Goal: Information Seeking & Learning: Learn about a topic

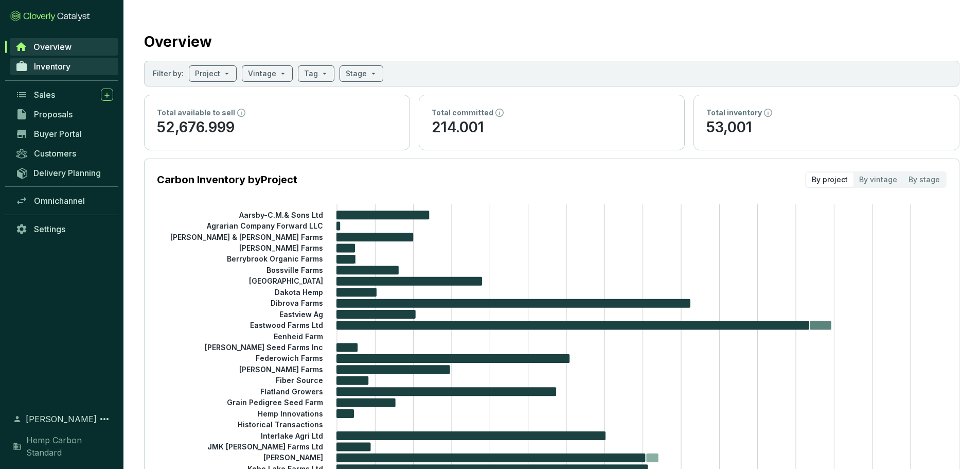
click at [55, 70] on span "Inventory" at bounding box center [52, 66] width 37 height 10
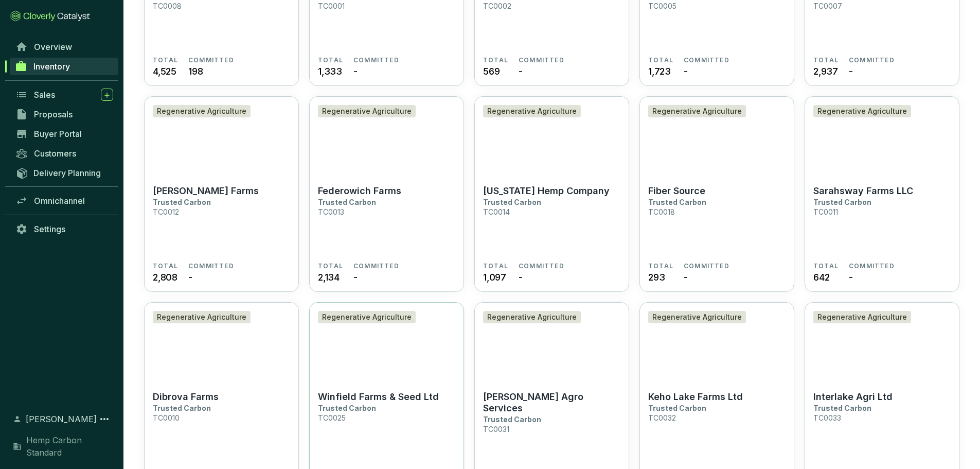
scroll to position [257, 0]
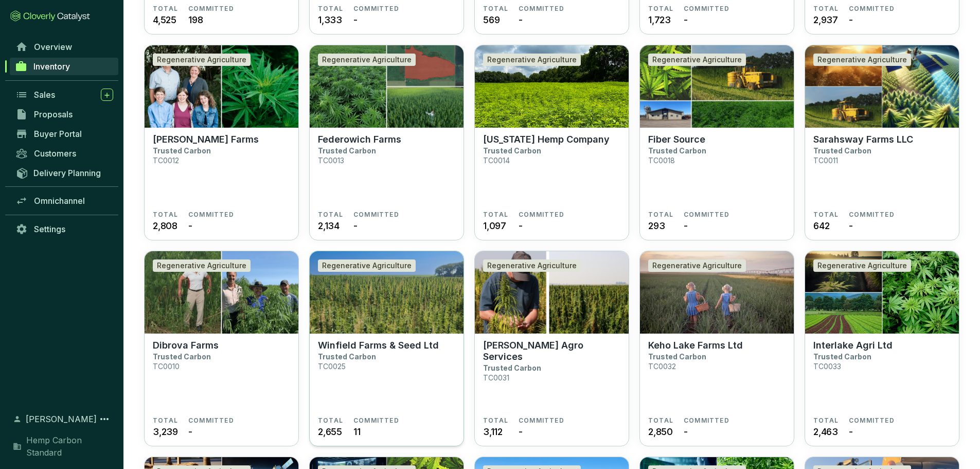
click at [390, 337] on section "Winfield Farms & Seed Ltd Trusted Carbon TC0025 TOTAL 2,655 COMMITTED 11" at bounding box center [387, 389] width 154 height 113
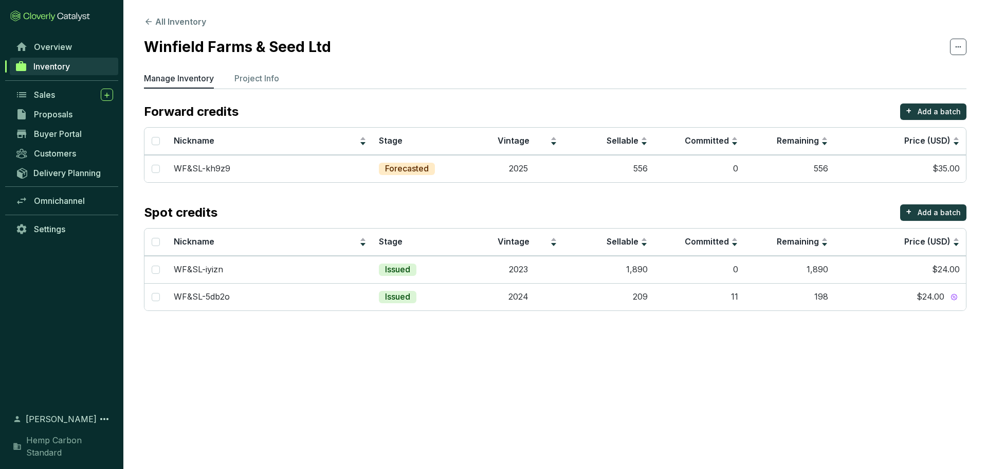
click at [273, 71] on section "All Inventory Winfield Farms & Seed Ltd Manage Inventory Project Info Forward c…" at bounding box center [555, 165] width 864 height 331
click at [276, 77] on p "Project Info" at bounding box center [257, 78] width 45 height 12
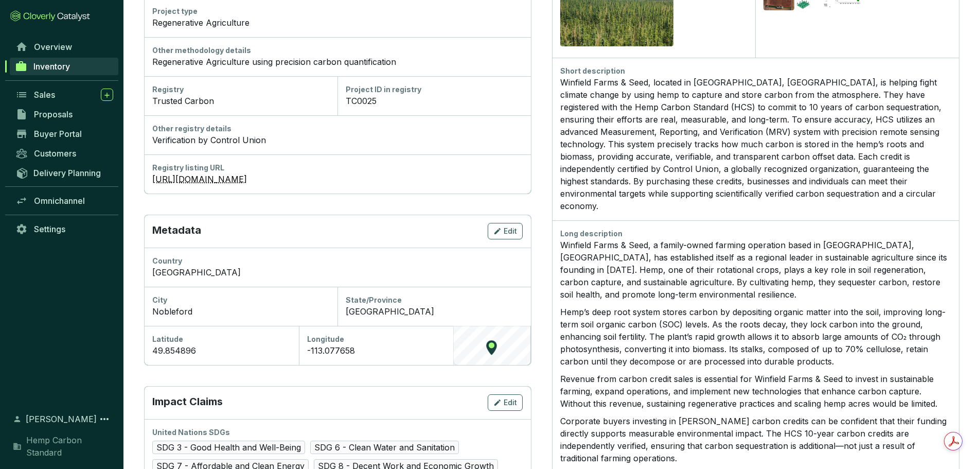
scroll to position [206, 0]
drag, startPoint x: 558, startPoint y: 227, endPoint x: 561, endPoint y: 232, distance: 5.6
click at [561, 232] on div "Long description Winfield Farms & Seed, a family-owned farming operation based …" at bounding box center [755, 454] width 407 height 470
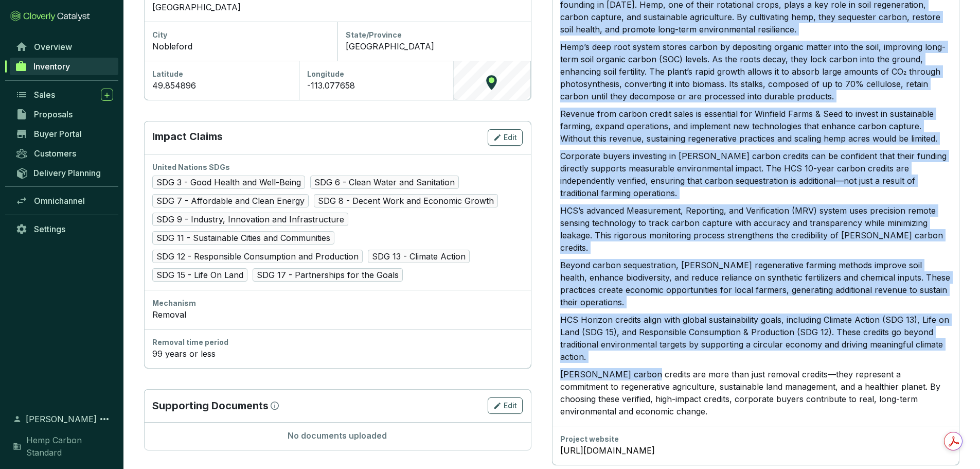
scroll to position [472, 0]
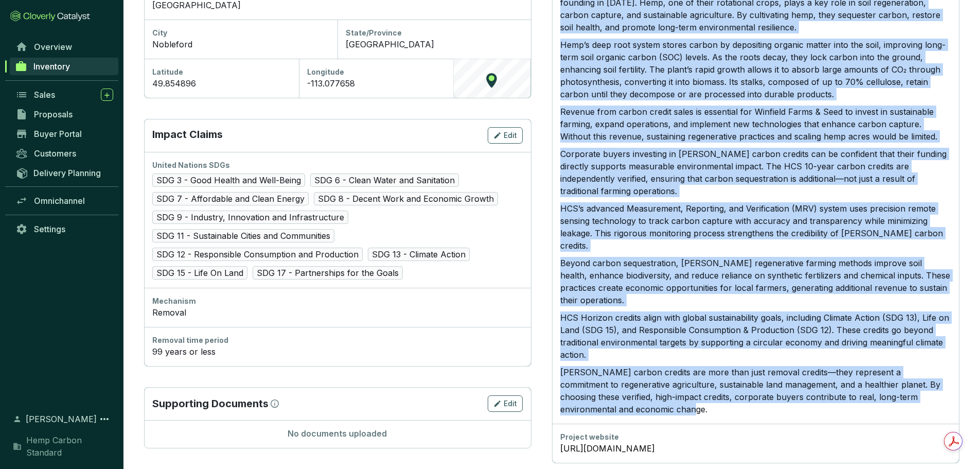
drag, startPoint x: 562, startPoint y: 232, endPoint x: 645, endPoint y: 374, distance: 164.8
click at [645, 374] on div "Winfield Farms & Seed, a family-owned farming operation based in Nobleford, Alb…" at bounding box center [755, 193] width 391 height 443
copy div "Winfield Farms & Seed, a family-owned farming operation based in Nobleford, Alb…"
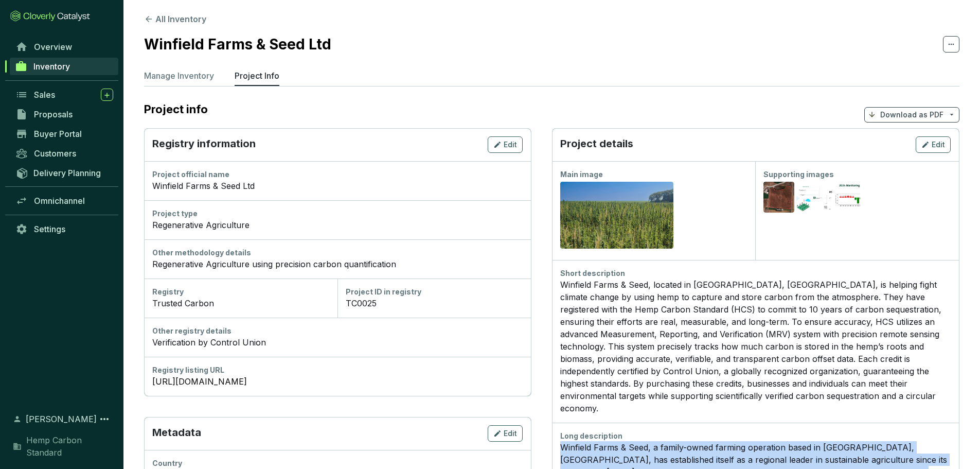
scroll to position [0, 0]
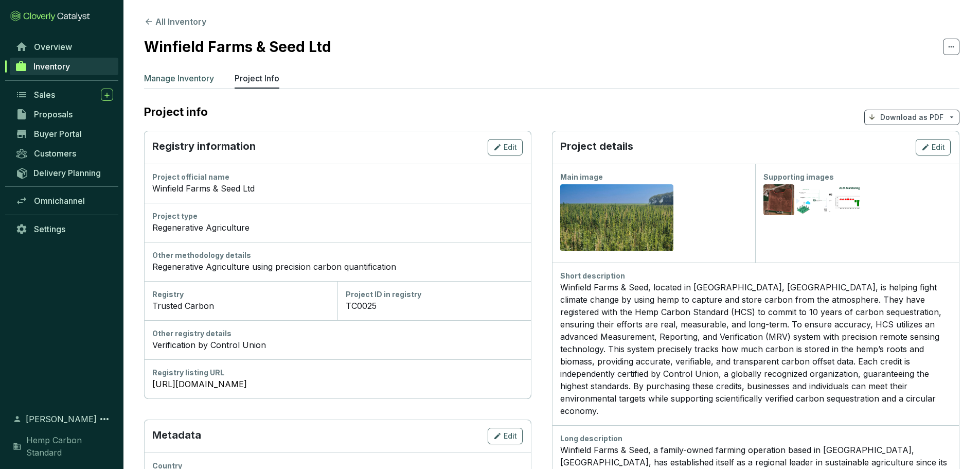
click at [189, 77] on p "Manage Inventory" at bounding box center [179, 78] width 70 height 12
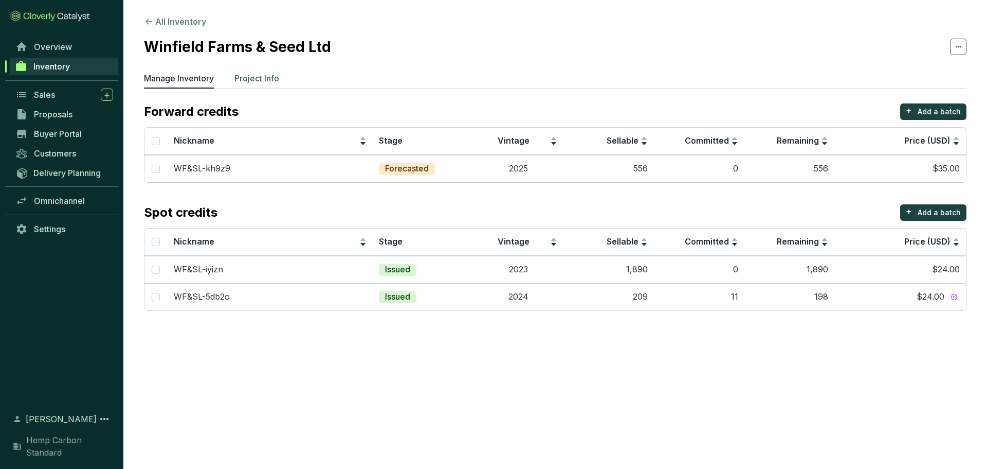
click at [256, 82] on p "Project Info" at bounding box center [257, 78] width 45 height 12
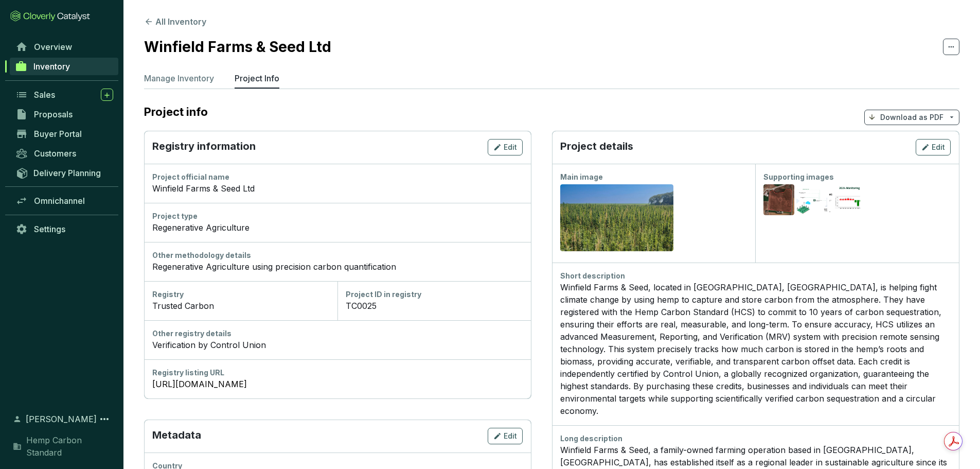
click at [47, 68] on span "Inventory" at bounding box center [51, 66] width 37 height 10
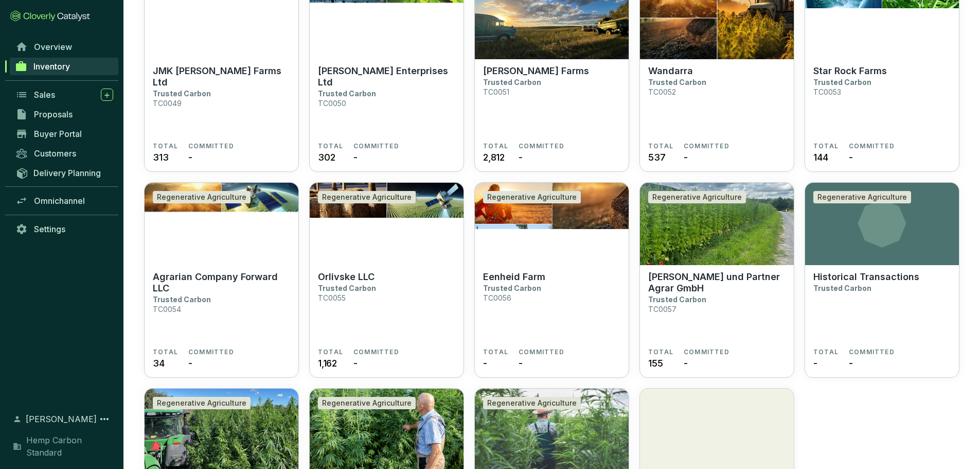
scroll to position [1496, 0]
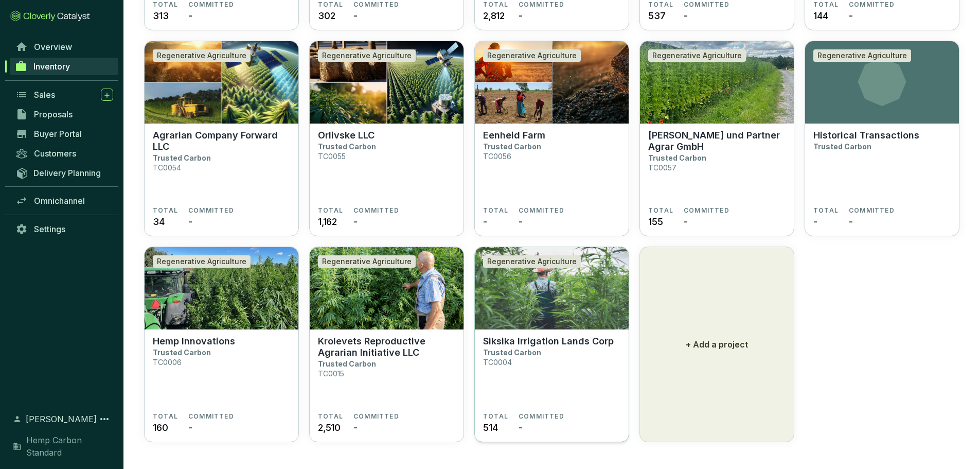
click at [558, 335] on p "Siksika Irrigation Lands Corp" at bounding box center [548, 340] width 131 height 11
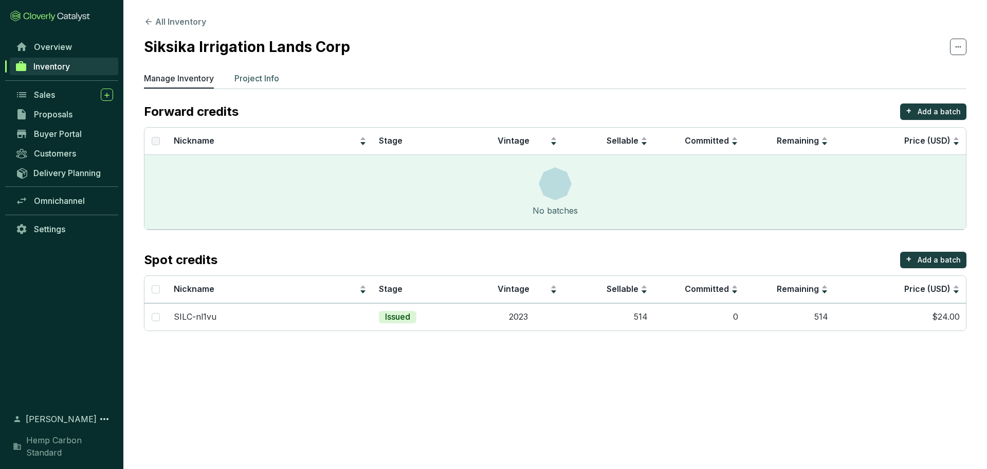
click at [274, 83] on p "Project Info" at bounding box center [257, 78] width 45 height 12
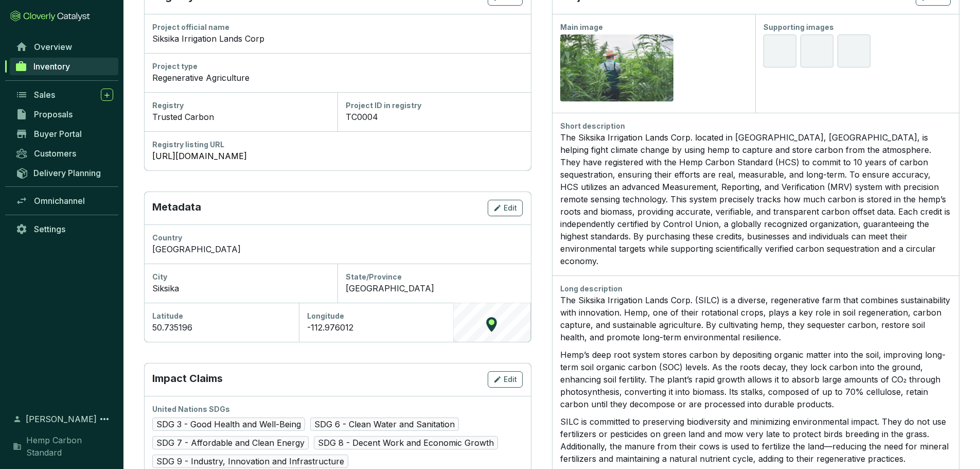
scroll to position [154, 0]
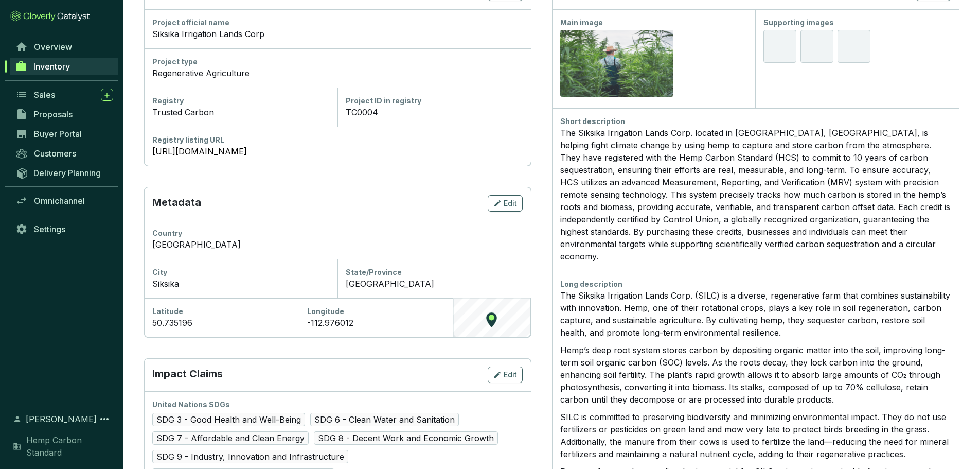
click at [563, 289] on p "The Siksika Irrigation Lands Corp. (SILC) is a diverse, regenerative farm that …" at bounding box center [755, 313] width 391 height 49
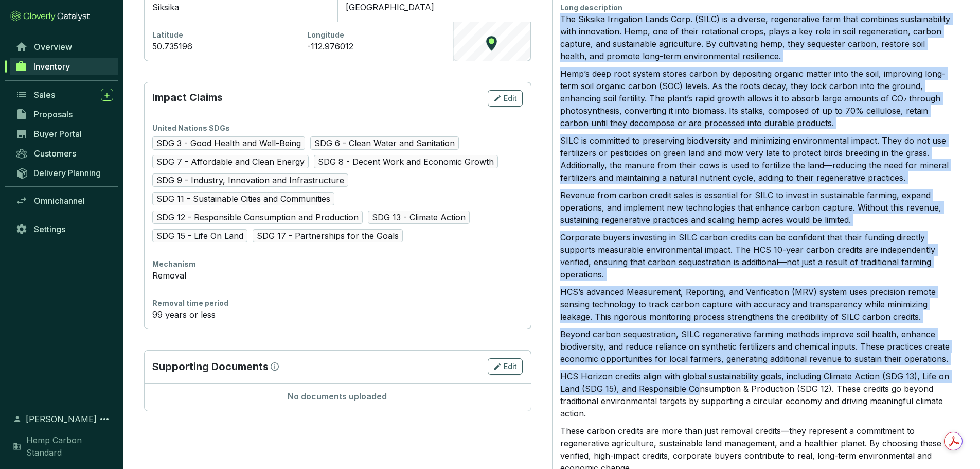
scroll to position [492, 0]
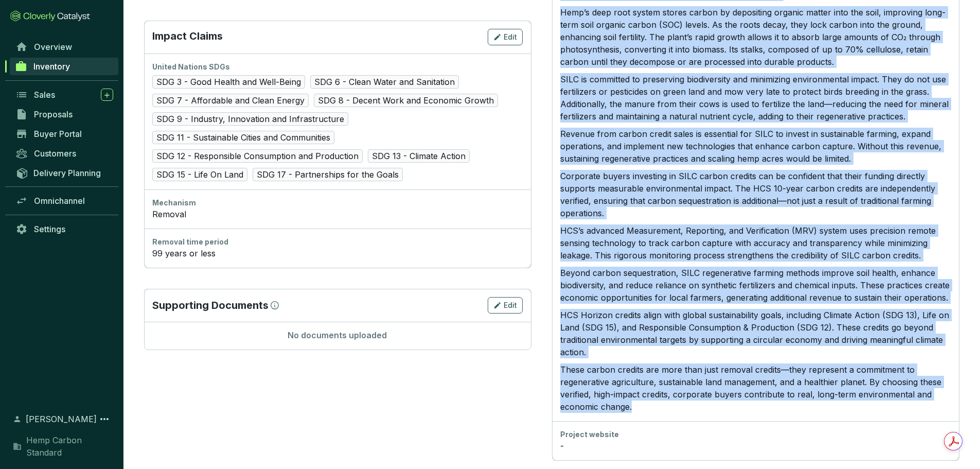
drag, startPoint x: 561, startPoint y: 282, endPoint x: 658, endPoint y: 395, distance: 149.5
click at [658, 395] on div "The Siksika Irrigation Lands Corp. (SILC) is a diverse, regenerative farm that …" at bounding box center [755, 182] width 391 height 461
copy div "The Siksika Irrigation Lands Corp. (SILC) is a diverse, regenerative farm that …"
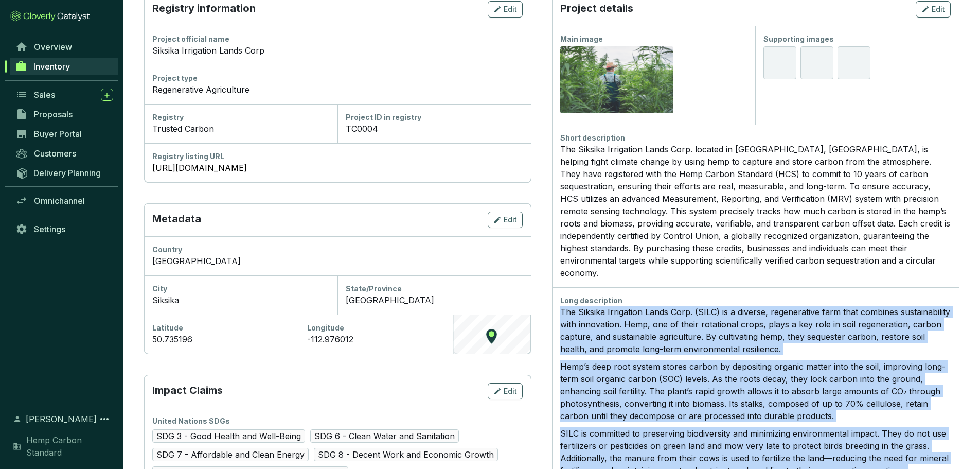
scroll to position [132, 0]
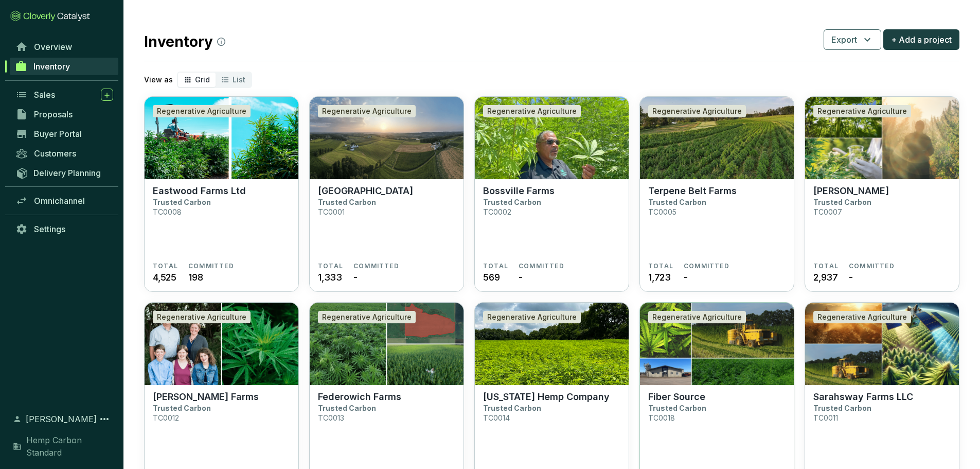
click at [669, 401] on p "Fiber Source" at bounding box center [676, 396] width 57 height 11
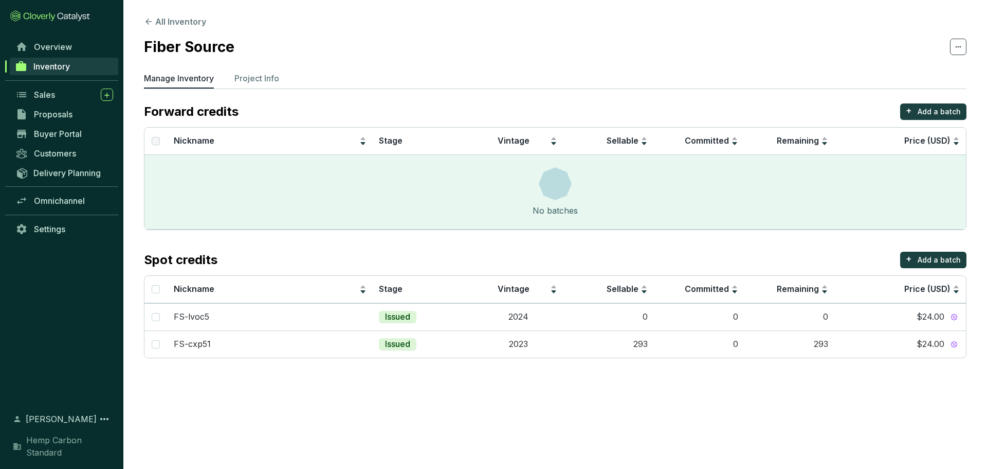
click at [50, 59] on link "Inventory" at bounding box center [64, 66] width 109 height 17
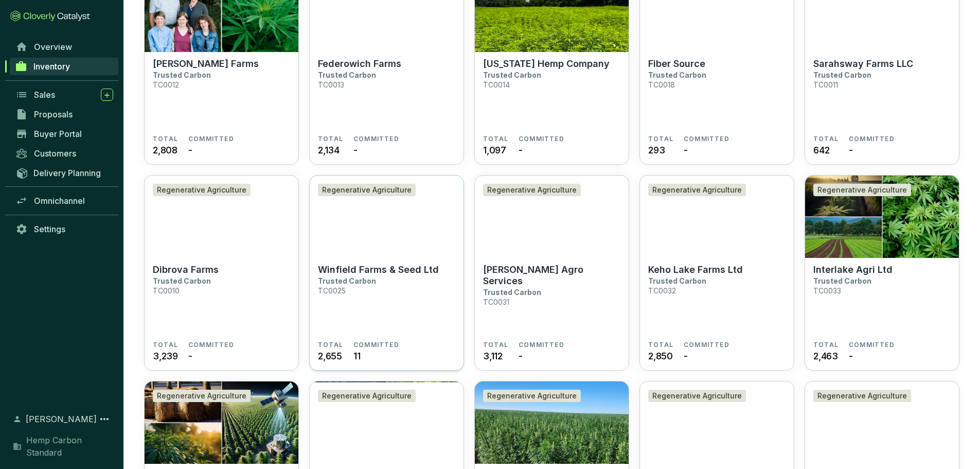
scroll to position [360, 0]
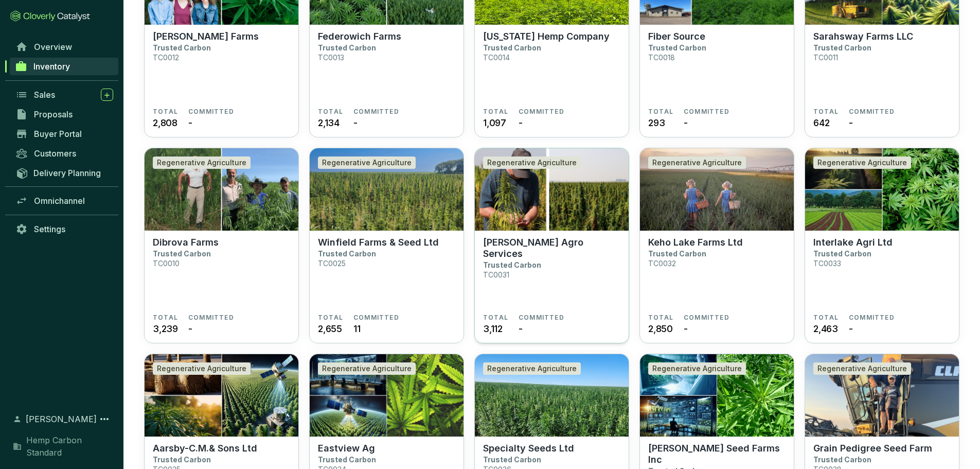
click at [525, 238] on p "[PERSON_NAME] Agro Services" at bounding box center [551, 248] width 137 height 23
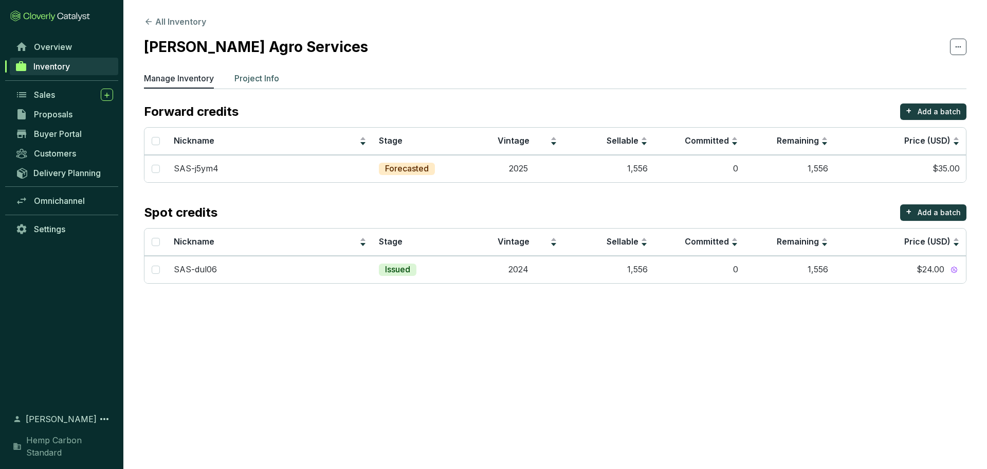
click at [253, 80] on p "Project Info" at bounding box center [257, 78] width 45 height 12
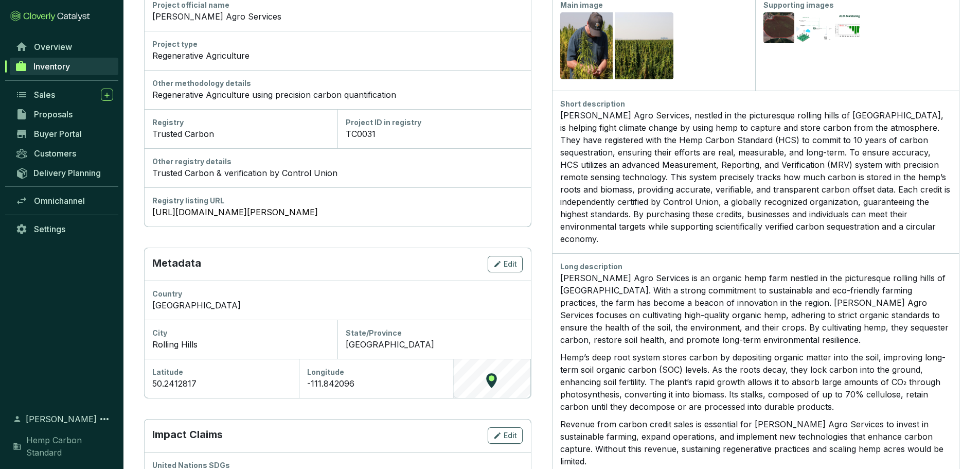
scroll to position [206, 0]
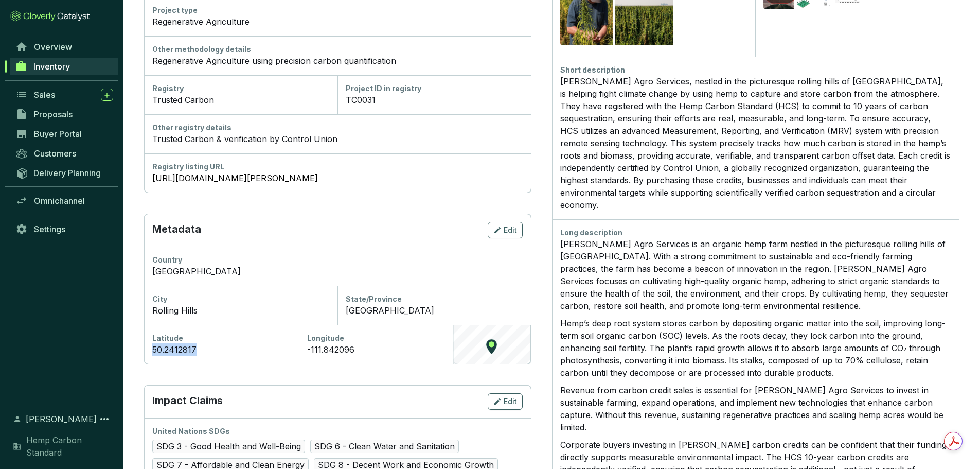
drag, startPoint x: 220, startPoint y: 349, endPoint x: 134, endPoint y: 345, distance: 86.5
click at [134, 345] on section "All Inventory [PERSON_NAME] Agro Services Manage Inventory Project Info Project…" at bounding box center [551, 284] width 856 height 980
copy div "50.2412817"
drag, startPoint x: 368, startPoint y: 345, endPoint x: 303, endPoint y: 351, distance: 65.1
click at [303, 351] on div "Longitude -111.842096" at bounding box center [376, 344] width 155 height 39
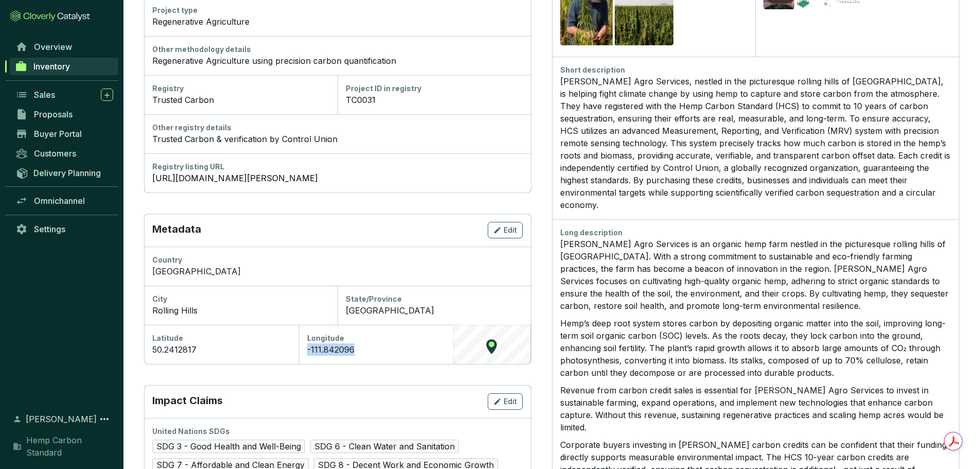
copy div "-111.842096"
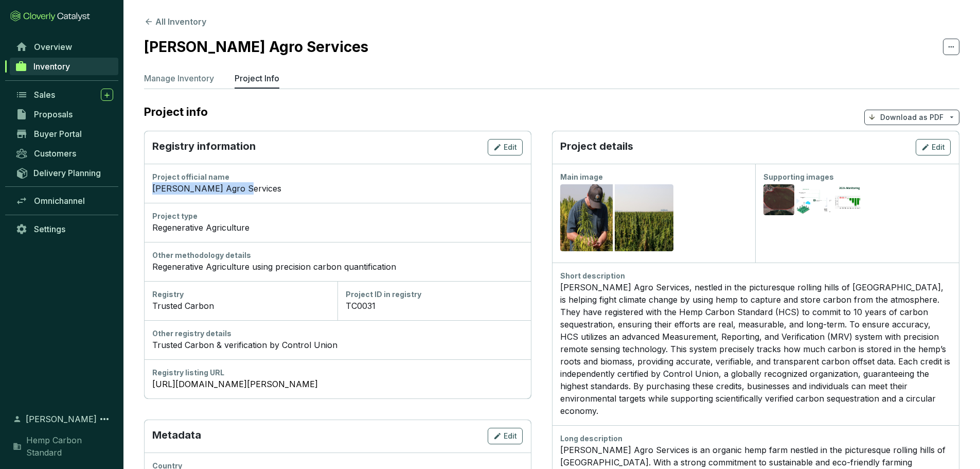
drag, startPoint x: 239, startPoint y: 190, endPoint x: 151, endPoint y: 187, distance: 88.0
click at [151, 187] on div "Project official name [PERSON_NAME] Agro Services" at bounding box center [337, 183] width 387 height 39
copy div "[PERSON_NAME] Agro Services"
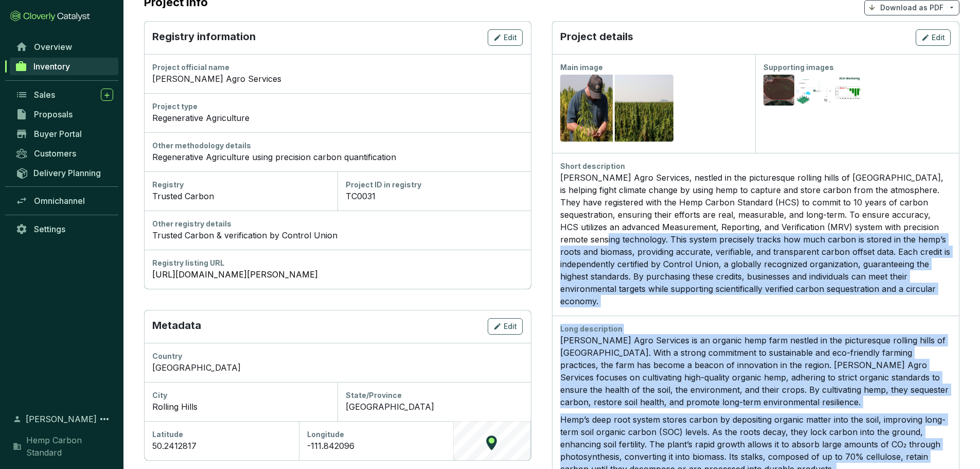
scroll to position [103, 0]
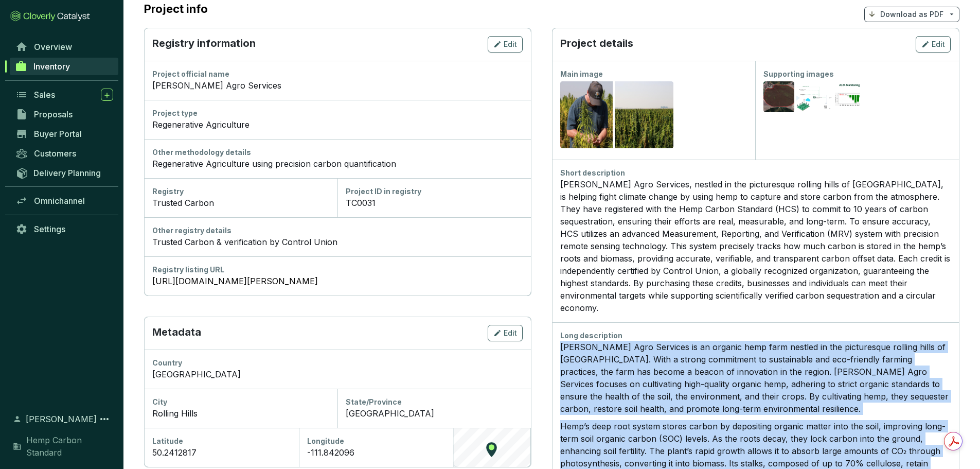
drag, startPoint x: 647, startPoint y: 450, endPoint x: 559, endPoint y: 335, distance: 144.9
copy div "Loremi Dolo Sitametc ad el seddoei temp inci utlabor et dol magnaaliqua enimadm…"
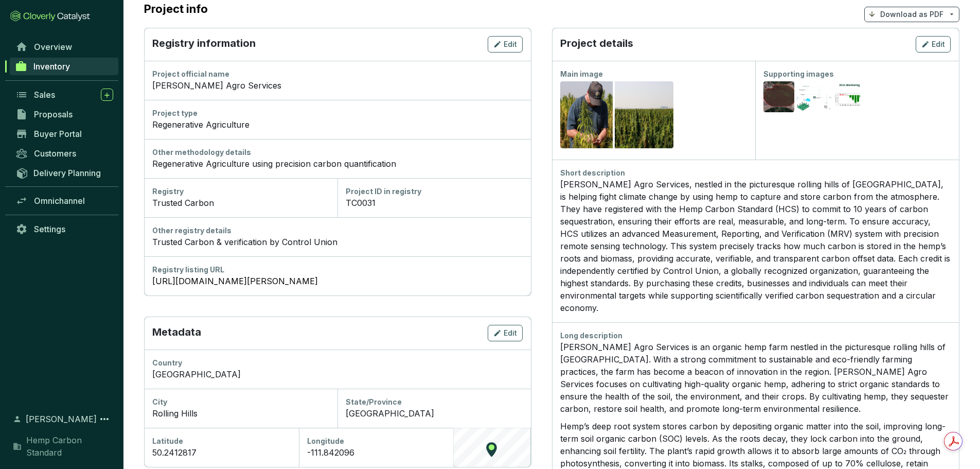
click at [387, 236] on div "Trusted Carbon & verification by Control Union" at bounding box center [337, 242] width 370 height 12
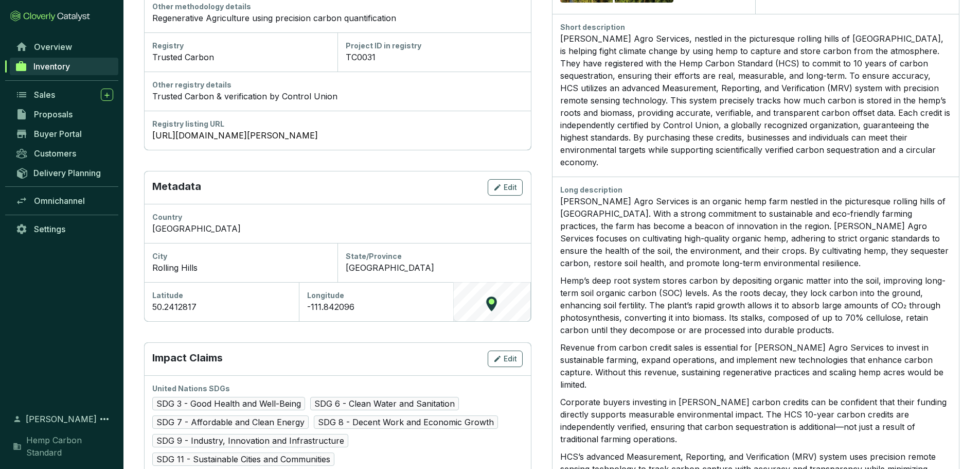
scroll to position [51, 0]
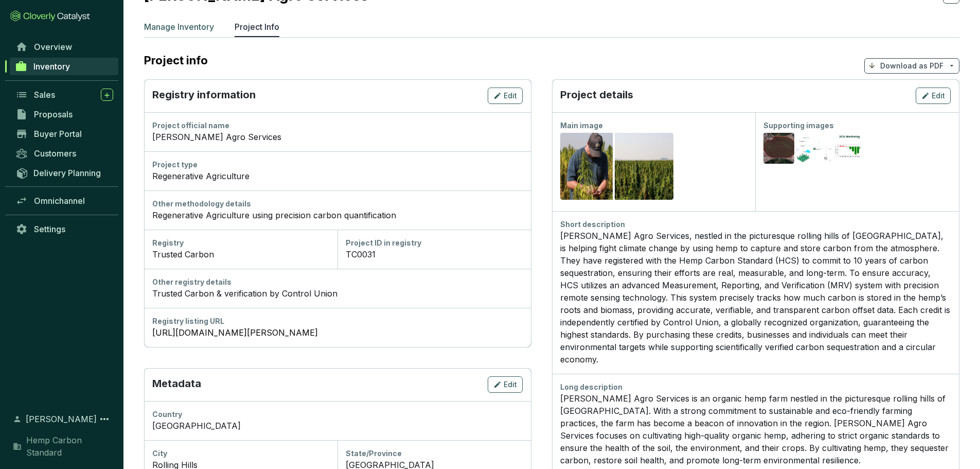
click at [183, 29] on p "Manage Inventory" at bounding box center [179, 27] width 70 height 12
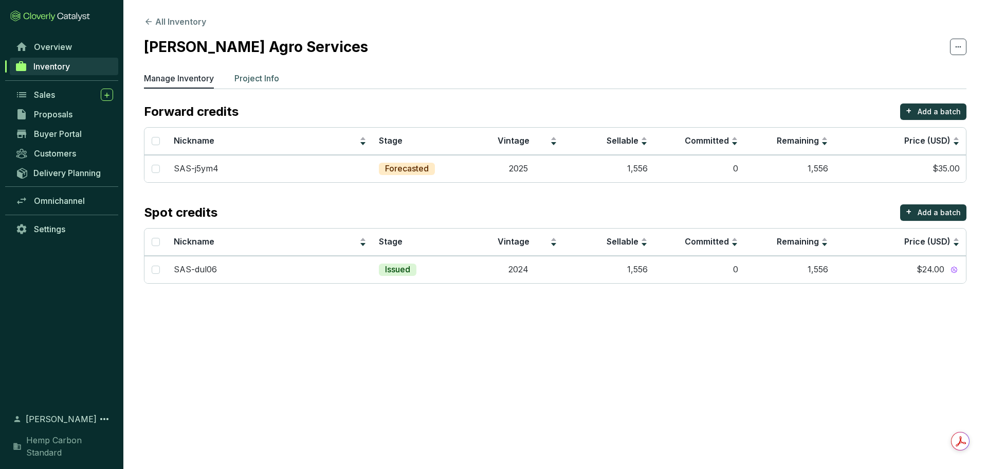
click at [240, 78] on p "Project Info" at bounding box center [257, 78] width 45 height 12
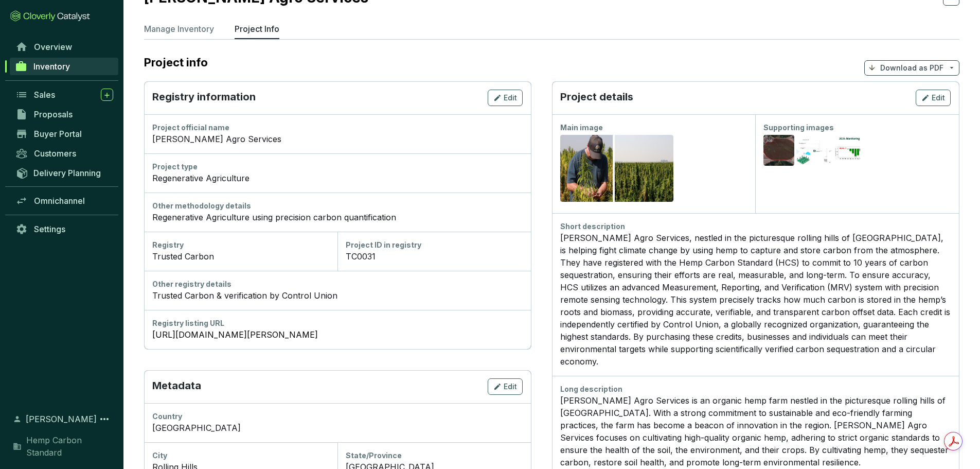
scroll to position [206, 0]
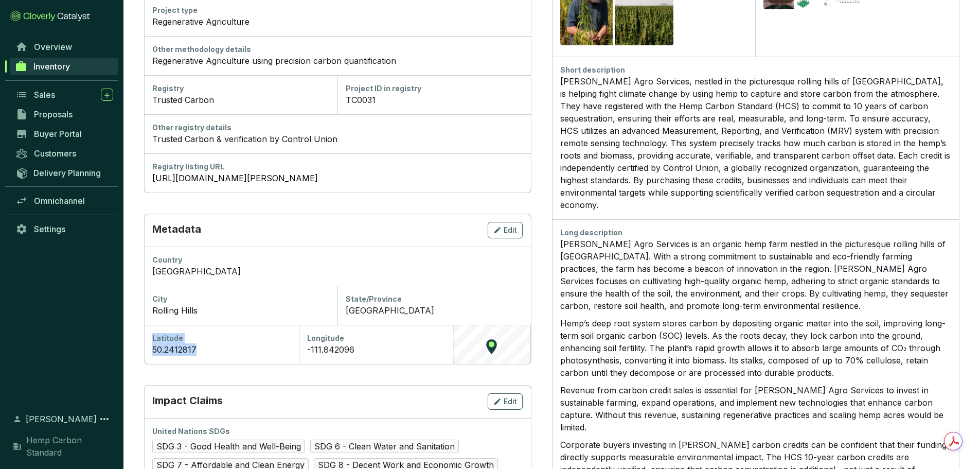
drag, startPoint x: 158, startPoint y: 342, endPoint x: 143, endPoint y: 341, distance: 15.5
click at [143, 341] on section "All Inventory Skrove Agro Services Manage Inventory Project Info Project info D…" at bounding box center [551, 284] width 856 height 980
click at [201, 355] on div "Latitude 50.2412817" at bounding box center [221, 344] width 155 height 39
drag, startPoint x: 171, startPoint y: 354, endPoint x: 153, endPoint y: 357, distance: 18.3
click at [153, 357] on div "Latitude 50.2412817" at bounding box center [221, 344] width 155 height 39
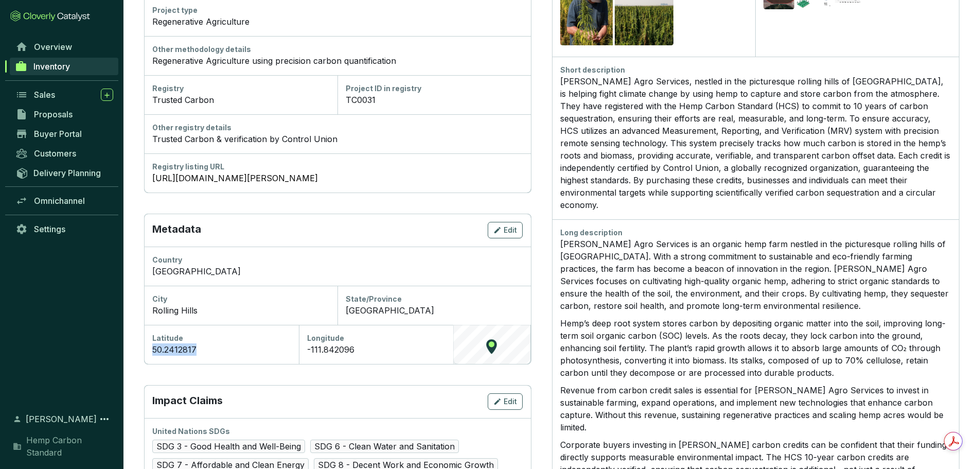
copy div "50.2412817"
drag, startPoint x: 358, startPoint y: 353, endPoint x: 306, endPoint y: 359, distance: 52.9
click at [306, 359] on div "Longitude -111.842096" at bounding box center [376, 344] width 155 height 39
copy div "-111.842096"
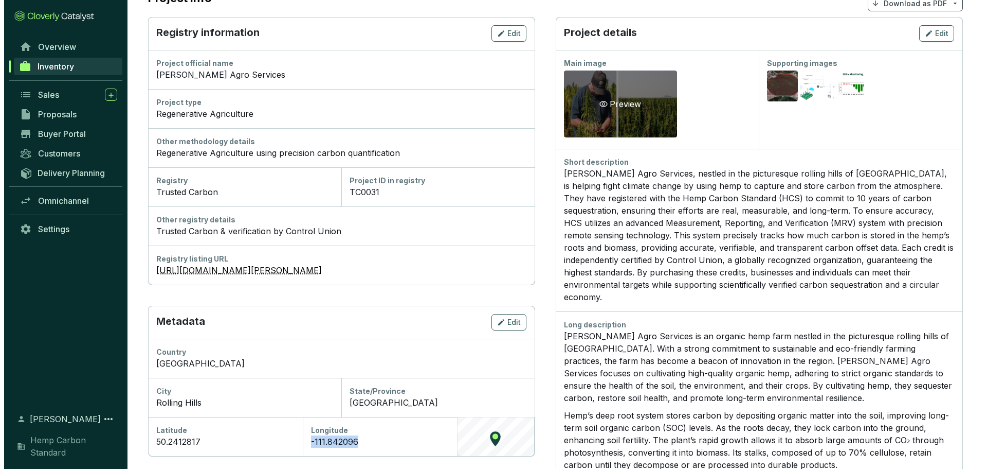
scroll to position [0, 0]
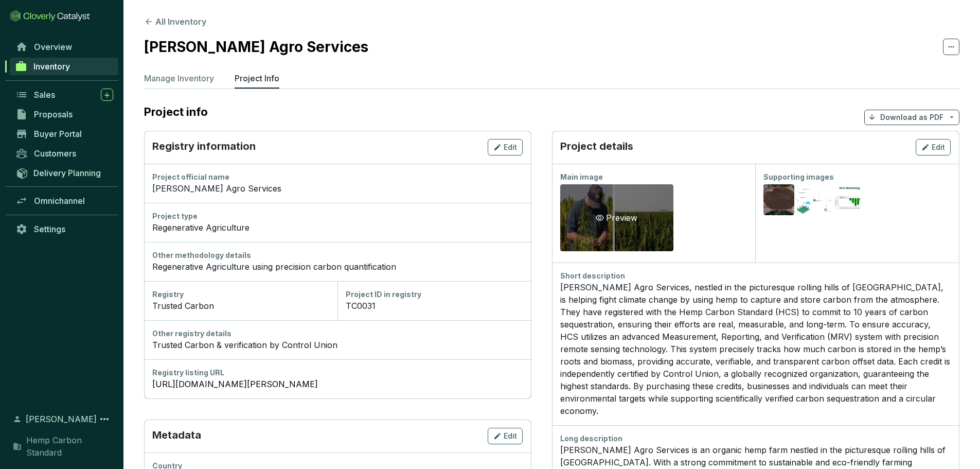
click at [611, 230] on div "Preview" at bounding box center [616, 217] width 113 height 67
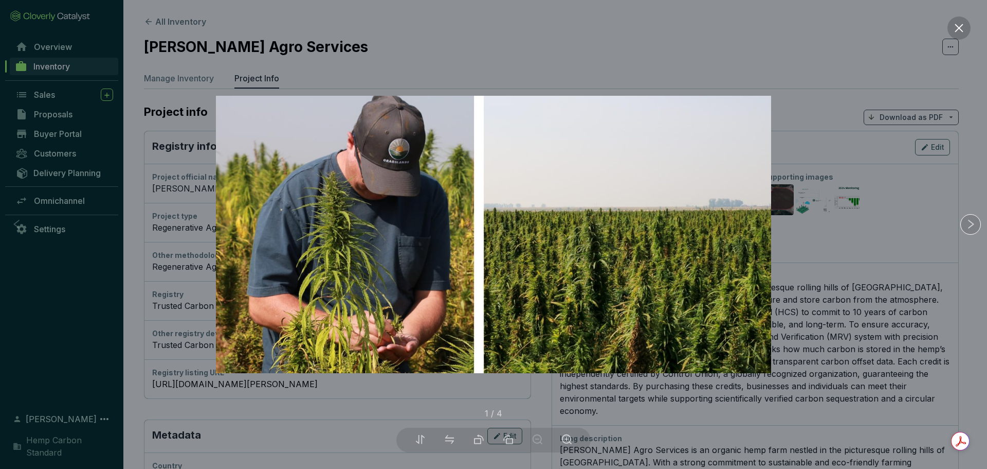
click at [961, 28] on icon "close" at bounding box center [959, 28] width 11 height 11
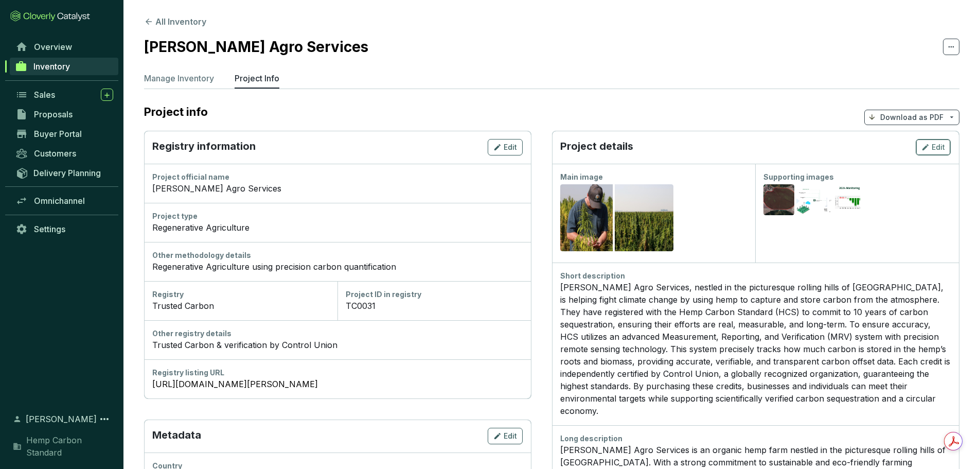
click at [941, 147] on span "Edit" at bounding box center [937, 147] width 13 height 10
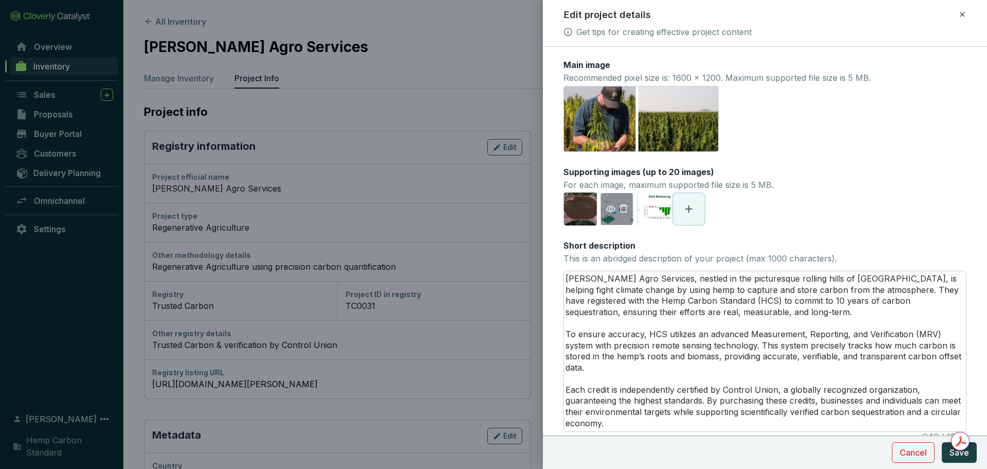
click at [617, 214] on span at bounding box center [617, 209] width 32 height 12
click at [608, 209] on icon "eye" at bounding box center [610, 208] width 9 height 9
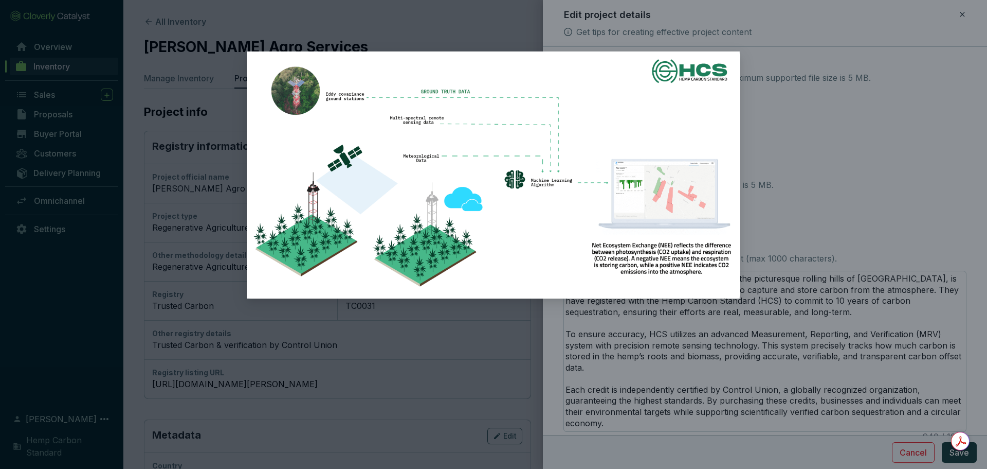
click at [793, 144] on div at bounding box center [493, 234] width 987 height 469
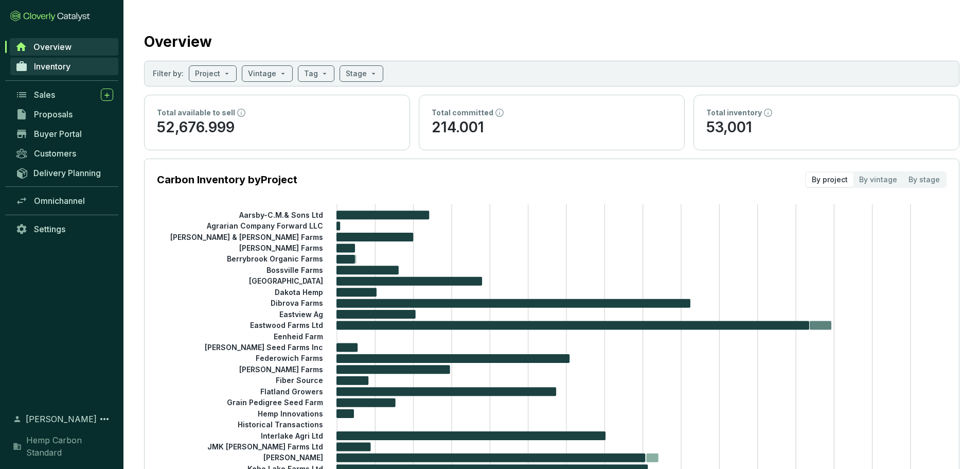
click at [59, 67] on span "Inventory" at bounding box center [52, 66] width 37 height 10
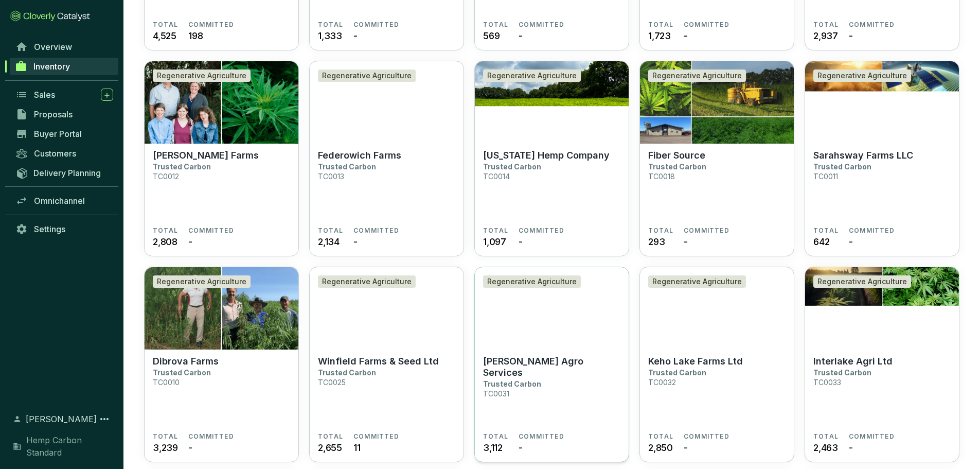
scroll to position [309, 0]
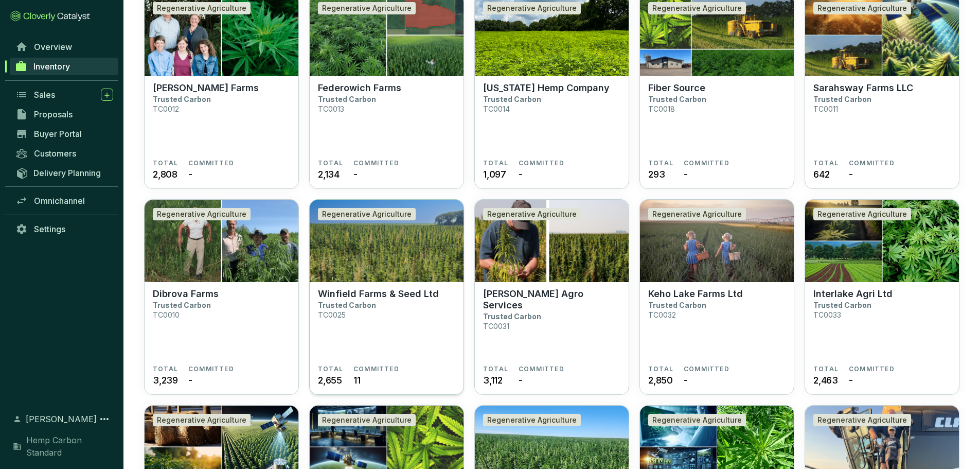
click at [374, 292] on p "Winfield Farms & Seed Ltd" at bounding box center [378, 293] width 121 height 11
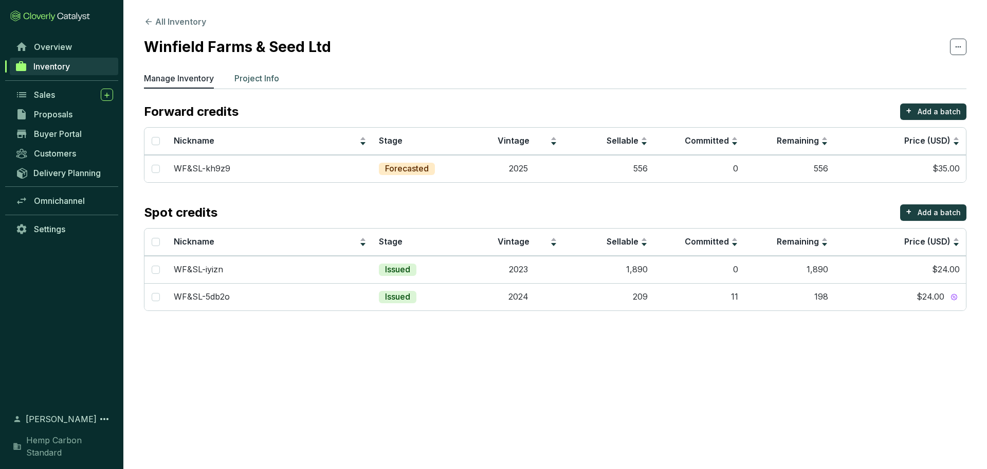
click at [246, 79] on p "Project Info" at bounding box center [257, 78] width 45 height 12
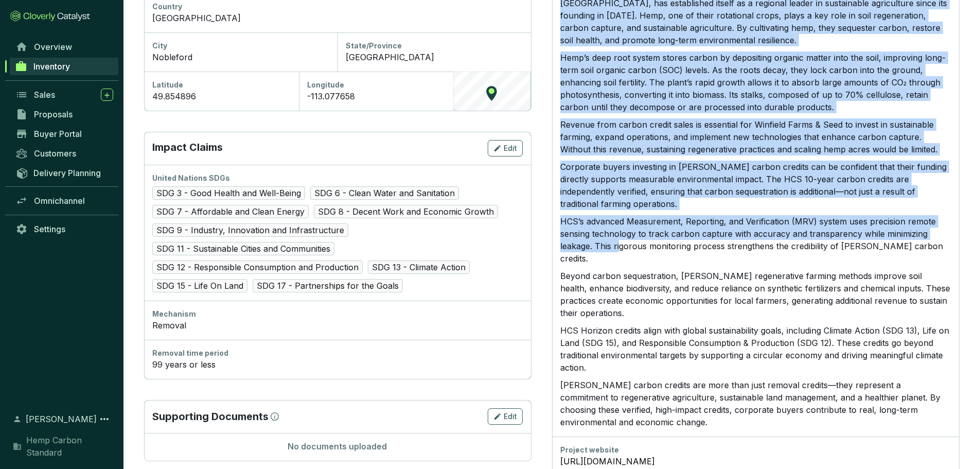
scroll to position [472, 0]
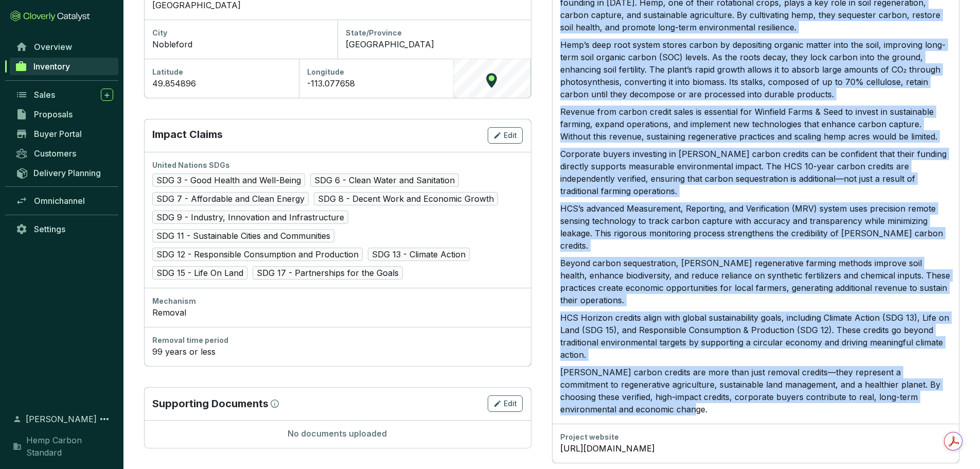
drag, startPoint x: 561, startPoint y: 128, endPoint x: 640, endPoint y: 374, distance: 258.8
click at [640, 374] on div "Winfield Farms & Seed, a family-owned farming operation based in [GEOGRAPHIC_DA…" at bounding box center [755, 193] width 391 height 443
copy div "Loremips Dolor & Sita, c adipis-elits doeiusm temporinc utlab et Doloremag, Ali…"
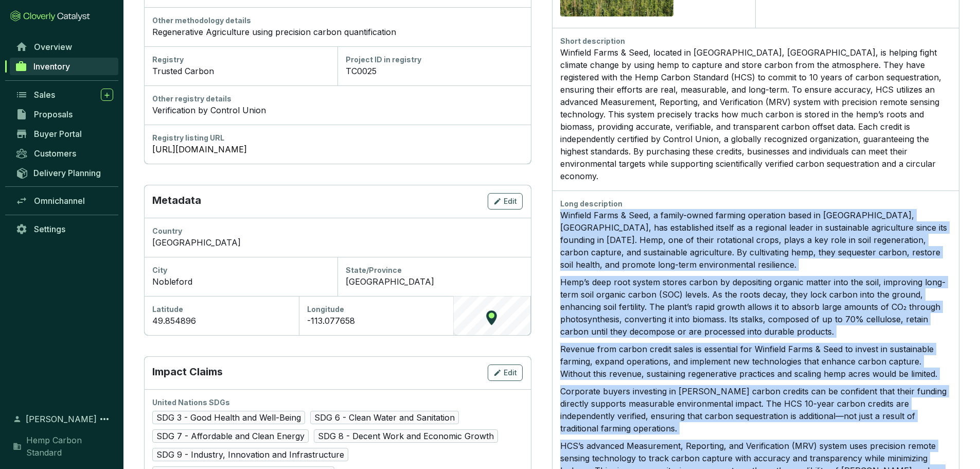
scroll to position [214, 0]
